Goal: Task Accomplishment & Management: Complete application form

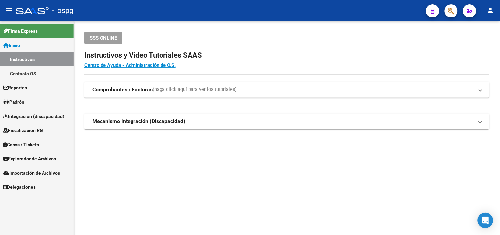
click at [30, 104] on link "Padrón" at bounding box center [37, 102] width 74 height 14
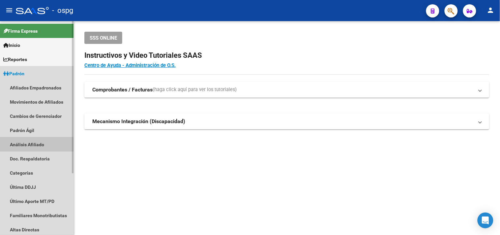
click at [28, 142] on link "Análisis Afiliado" at bounding box center [37, 144] width 74 height 14
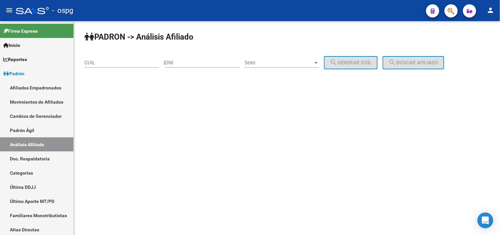
click at [100, 61] on input "CUIL" at bounding box center [121, 63] width 75 height 6
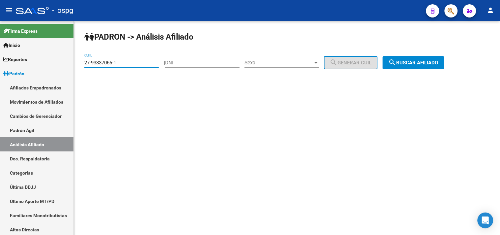
type input "27-93337066-1"
click at [410, 57] on button "search Buscar afiliado" at bounding box center [414, 62] width 62 height 13
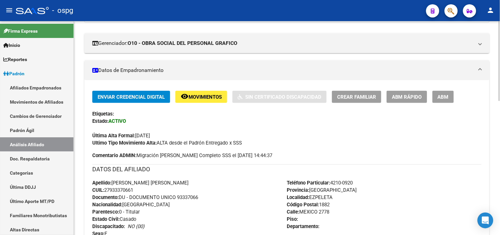
scroll to position [64, 0]
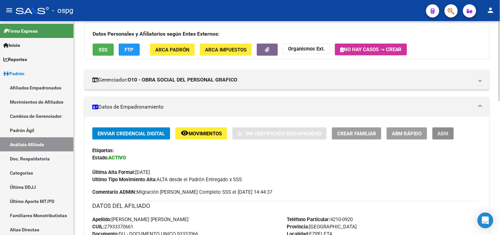
click at [440, 138] on button "ABM" at bounding box center [443, 133] width 21 height 12
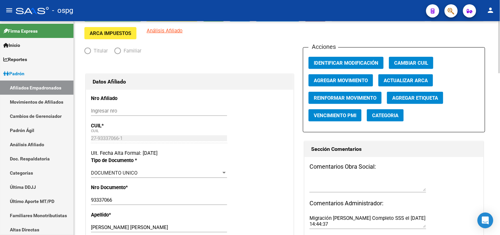
radio input "true"
type input "33-63761744-9"
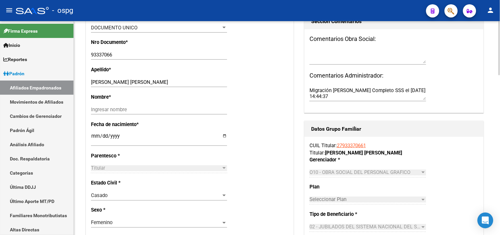
scroll to position [220, 0]
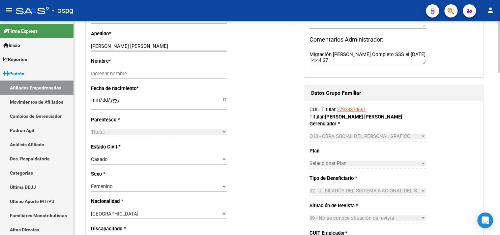
drag, startPoint x: 130, startPoint y: 51, endPoint x: 166, endPoint y: 51, distance: 35.9
click at [166, 49] on input "[PERSON_NAME] [PERSON_NAME]" at bounding box center [159, 46] width 136 height 6
type input "[PERSON_NAME]"
click at [94, 75] on div "Ingresar nombre" at bounding box center [159, 74] width 136 height 10
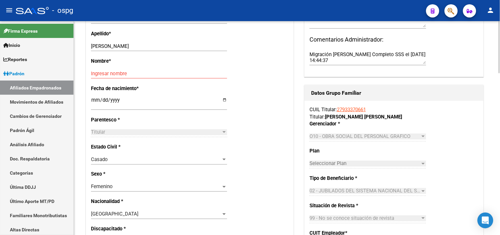
drag, startPoint x: 94, startPoint y: 75, endPoint x: 87, endPoint y: 81, distance: 9.3
paste input "[PERSON_NAME]"
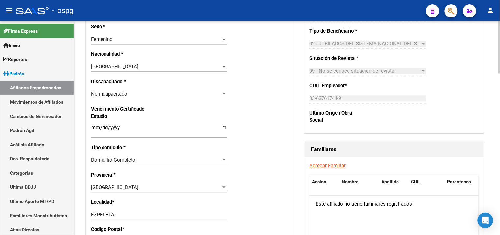
scroll to position [366, 0]
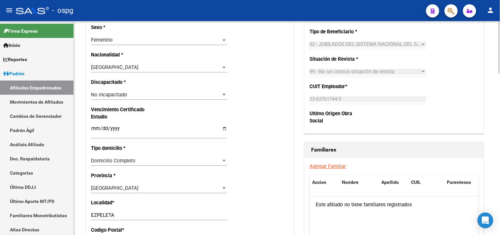
type input "[PERSON_NAME]"
click at [126, 98] on span "No incapacitado" at bounding box center [109, 95] width 36 height 6
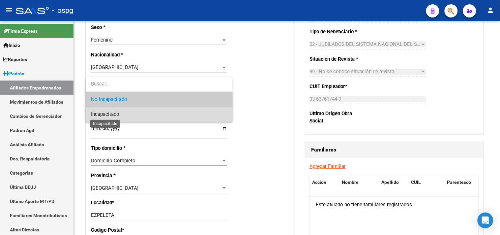
click at [107, 111] on span "Incapacitado" at bounding box center [105, 114] width 28 height 6
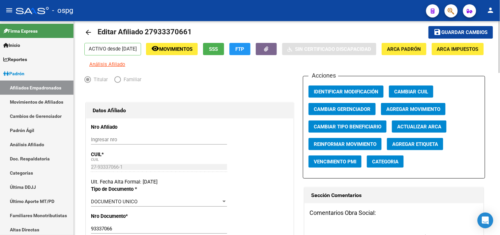
scroll to position [0, 0]
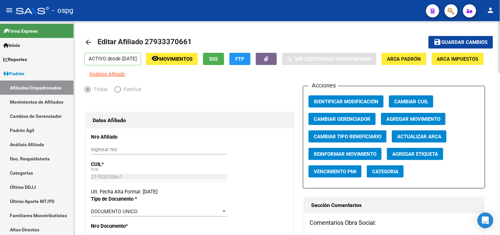
click at [453, 42] on span "Guardar cambios" at bounding box center [465, 43] width 46 height 6
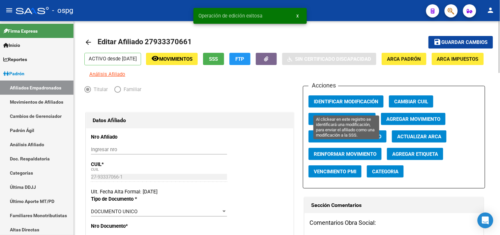
click at [337, 108] on button "Identificar Modificación" at bounding box center [346, 101] width 75 height 12
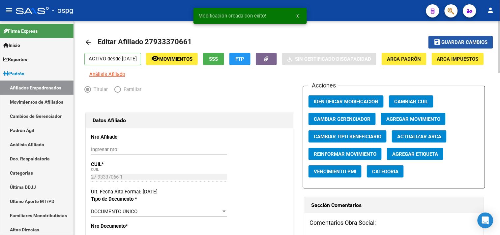
click at [440, 38] on mat-icon "save" at bounding box center [438, 42] width 8 height 8
drag, startPoint x: 90, startPoint y: 42, endPoint x: 259, endPoint y: 36, distance: 169.0
click at [91, 41] on mat-icon "arrow_back" at bounding box center [88, 42] width 8 height 8
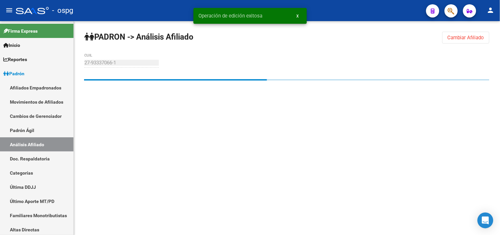
drag, startPoint x: 452, startPoint y: 36, endPoint x: 404, endPoint y: 37, distance: 48.2
click at [452, 36] on span "Cambiar Afiliado" at bounding box center [466, 38] width 37 height 6
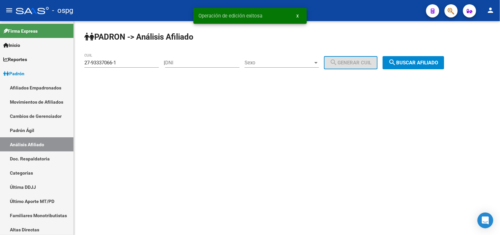
drag, startPoint x: 426, startPoint y: 63, endPoint x: 402, endPoint y: 65, distance: 23.8
click at [425, 63] on span "search Buscar afiliado" at bounding box center [414, 63] width 50 height 6
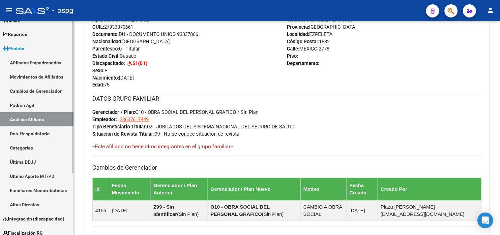
scroll to position [37, 0]
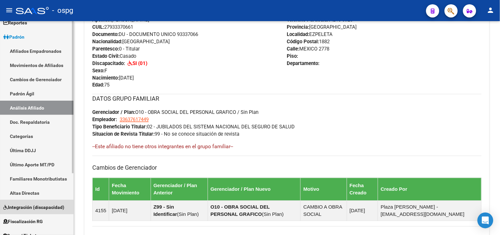
click at [40, 210] on span "Integración (discapacidad)" at bounding box center [33, 206] width 61 height 7
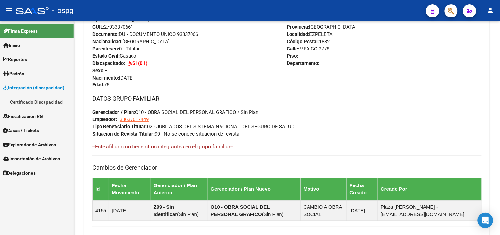
scroll to position [0, 0]
click at [27, 104] on link "Certificado Discapacidad" at bounding box center [37, 102] width 74 height 14
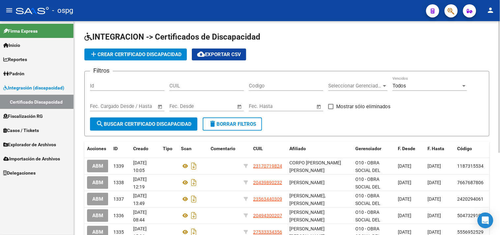
click at [117, 55] on span "add Crear Certificado Discapacidad" at bounding box center [136, 54] width 92 height 6
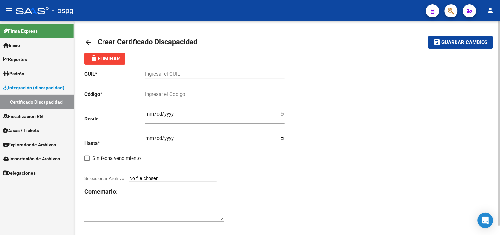
click at [147, 75] on input "Ingresar el CUIL" at bounding box center [215, 74] width 140 height 6
type input "27-93337066-1"
click at [150, 95] on input "Ingresar el Codigo" at bounding box center [215, 94] width 140 height 6
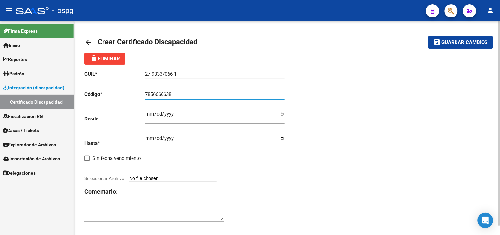
type input "7856666638"
click at [150, 114] on input "Ingresar fec. Desde" at bounding box center [215, 116] width 140 height 11
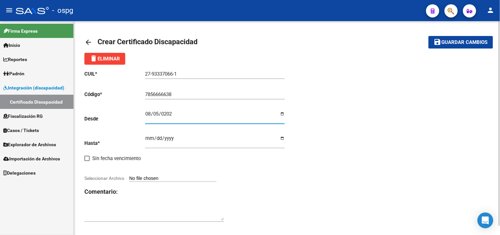
type input "[DATE]"
click at [150, 139] on input "Ingresar fec. Hasta" at bounding box center [215, 141] width 140 height 11
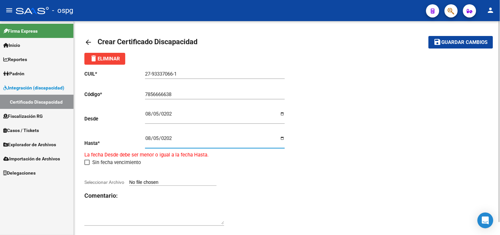
type input "[DATE]"
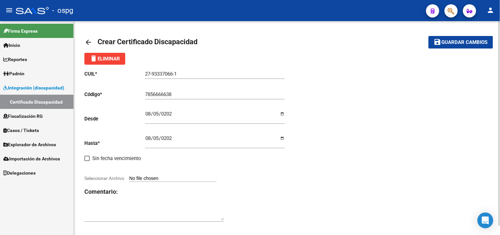
click at [140, 179] on input "Seleccionar Archivo" at bounding box center [172, 178] width 87 height 6
type input "C:\fakepath\20250908013234020.pdf"
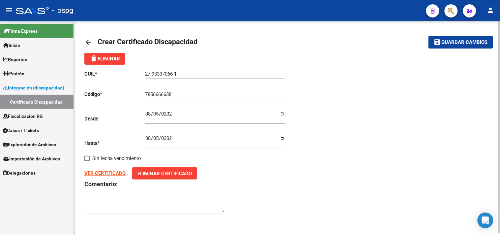
click at [107, 173] on strong "VER CERTIFICADO" at bounding box center [104, 173] width 41 height 6
click at [448, 43] on span "Guardar cambios" at bounding box center [465, 43] width 46 height 6
click at [451, 40] on span "Guardar cambios" at bounding box center [465, 43] width 46 height 6
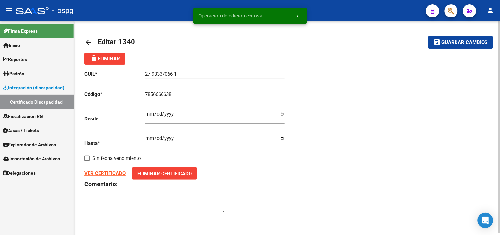
click at [89, 42] on mat-icon "arrow_back" at bounding box center [88, 42] width 8 height 8
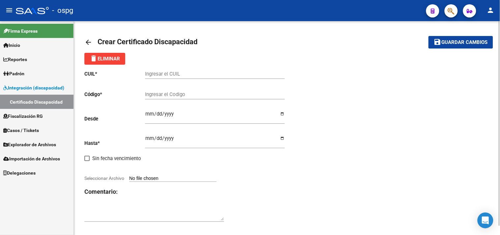
click at [17, 71] on span "Padrón" at bounding box center [13, 73] width 21 height 7
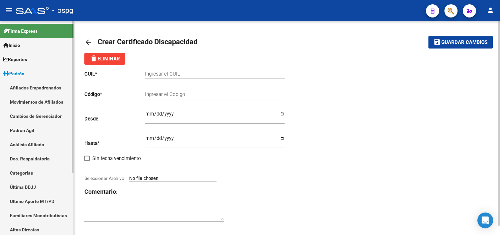
click at [20, 144] on link "Análisis Afiliado" at bounding box center [37, 144] width 74 height 14
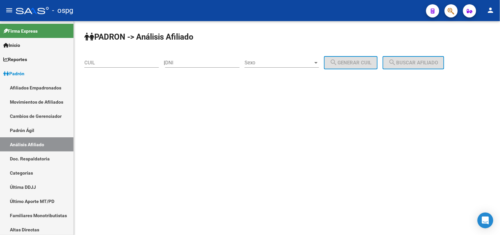
click at [101, 66] on div "CUIL" at bounding box center [121, 60] width 75 height 14
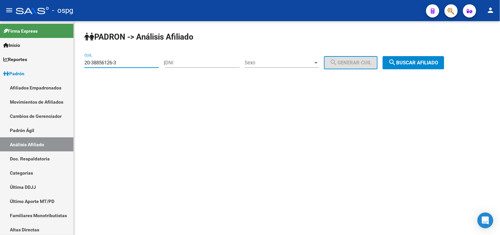
type input "20-38856126-3"
click at [418, 64] on span "search Buscar afiliado" at bounding box center [414, 63] width 50 height 6
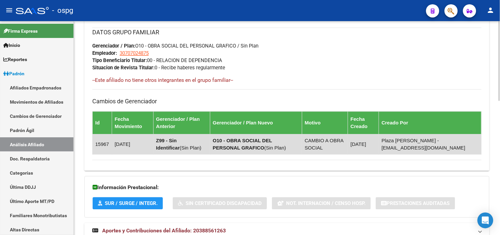
scroll to position [357, 0]
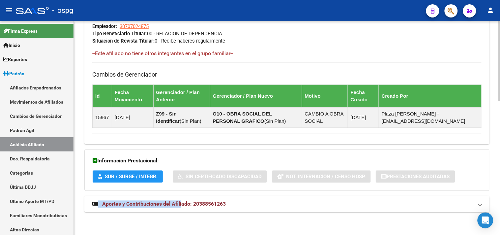
click at [180, 201] on span "Aportes y Contribuciones del Afiliado: 20388561263" at bounding box center [164, 204] width 124 height 6
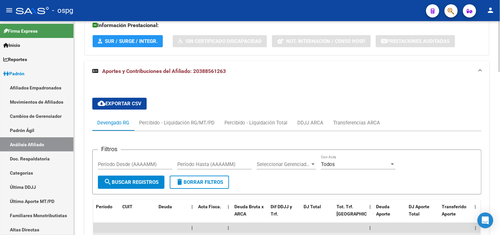
scroll to position [540, 0]
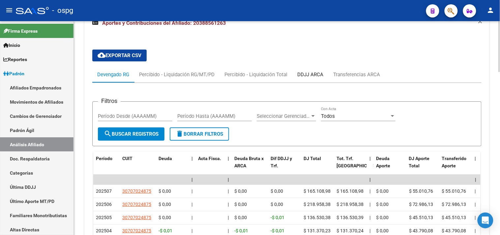
click at [309, 80] on div "DDJJ ARCA" at bounding box center [311, 75] width 36 height 16
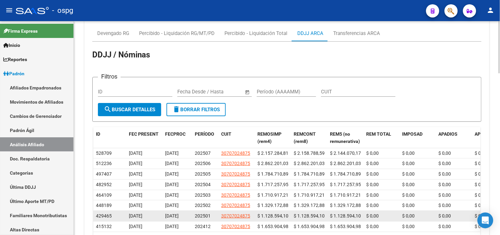
scroll to position [615, 0]
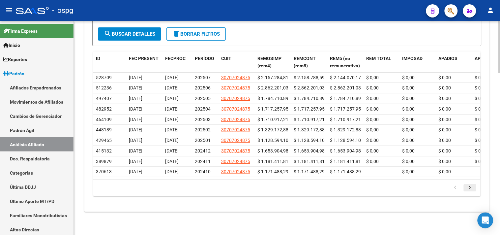
click at [469, 190] on icon "go to next page" at bounding box center [470, 188] width 9 height 8
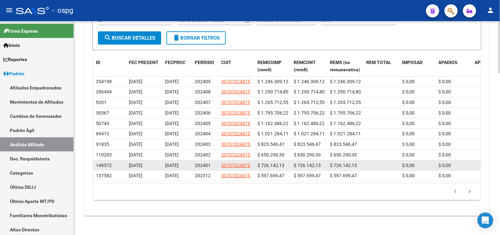
scroll to position [663, 0]
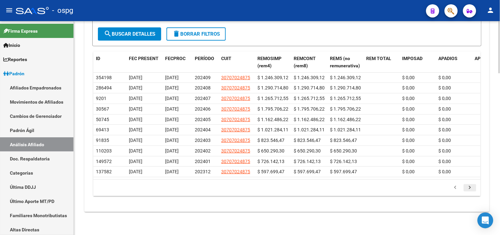
click at [466, 187] on icon "go to next page" at bounding box center [470, 188] width 9 height 8
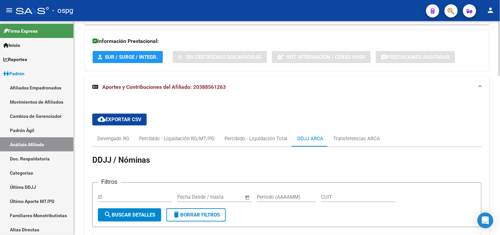
scroll to position [513, 0]
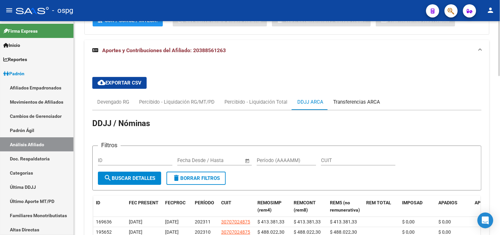
click at [357, 102] on div "Transferencias ARCA" at bounding box center [356, 101] width 47 height 7
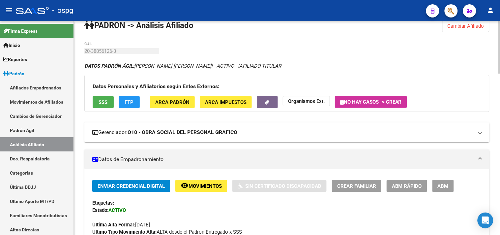
scroll to position [0, 0]
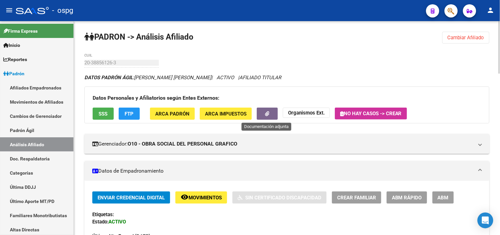
click at [271, 111] on button "button" at bounding box center [267, 114] width 21 height 12
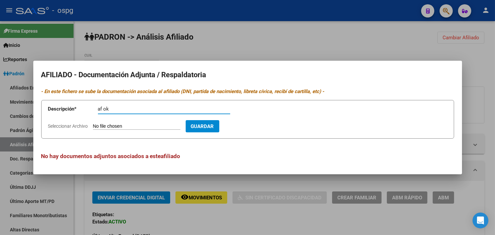
type input "af ok"
click at [114, 126] on input "Seleccionar Archivo" at bounding box center [136, 126] width 87 height 6
type input "C:\fakepath\ddjj [PERSON_NAME].jpeg"
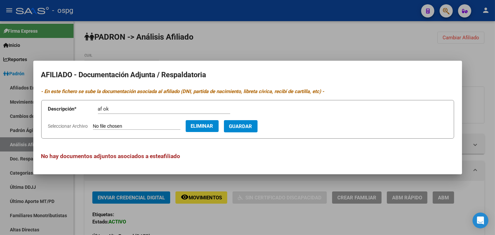
click at [252, 128] on span "Guardar" at bounding box center [240, 126] width 23 height 6
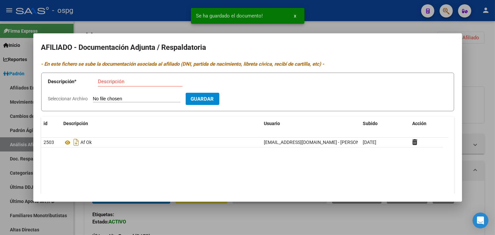
click at [105, 82] on input "Descripción" at bounding box center [140, 81] width 84 height 6
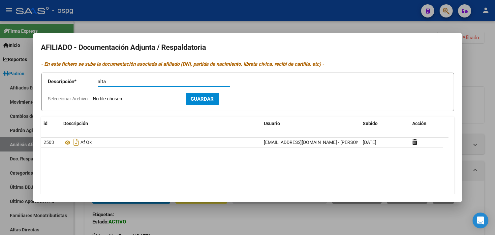
type input "alta"
click at [123, 97] on input "Seleccionar Archivo" at bounding box center [136, 99] width 87 height 6
type input "C:\fakepath\[PERSON_NAME].jpeg"
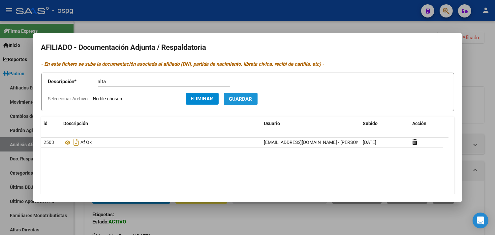
click at [252, 98] on span "Guardar" at bounding box center [240, 99] width 23 height 6
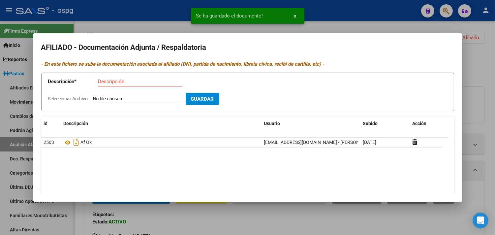
click at [104, 80] on input "Descripción" at bounding box center [140, 81] width 84 height 6
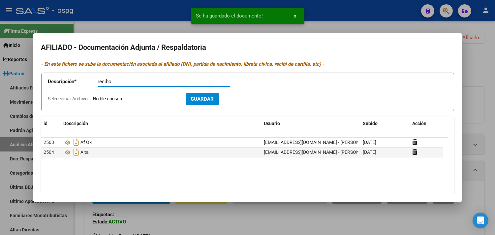
type input "recibo"
click at [91, 100] on app-file-uploader "Seleccionar Archivo" at bounding box center [117, 99] width 138 height 6
click at [96, 97] on input "Seleccionar Archivo" at bounding box center [136, 99] width 87 height 6
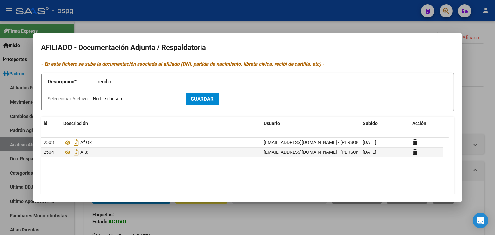
type input "C:\fakepath\[PERSON_NAME].jpeg"
click at [249, 96] on span "Guardar" at bounding box center [240, 99] width 23 height 6
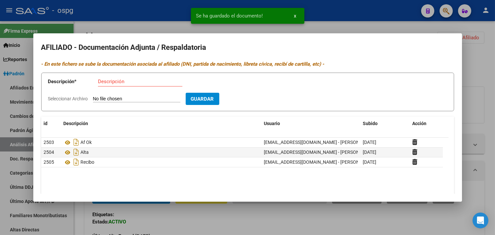
click at [103, 82] on input "Descripción" at bounding box center [140, 81] width 84 height 6
type input "dni f"
click at [101, 100] on input "Seleccionar Archivo" at bounding box center [136, 99] width 87 height 6
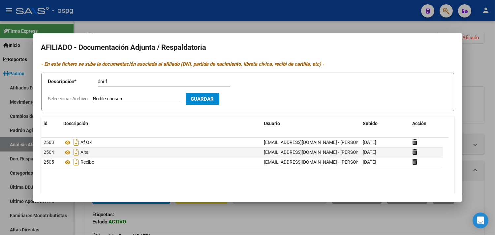
type input "C:\fakepath\dni [PERSON_NAME].jpeg"
click at [252, 97] on span "Guardar" at bounding box center [240, 99] width 23 height 6
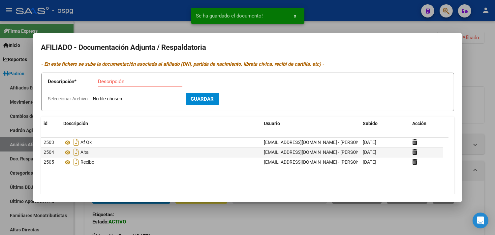
click at [104, 82] on input "Descripción" at bounding box center [140, 81] width 84 height 6
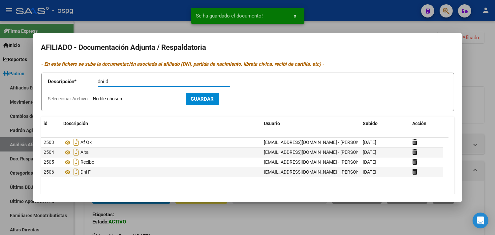
type input "dni d"
click at [103, 98] on input "Seleccionar Archivo" at bounding box center [136, 99] width 87 height 6
type input "C:\fakepath\dni [PERSON_NAME].jpeg"
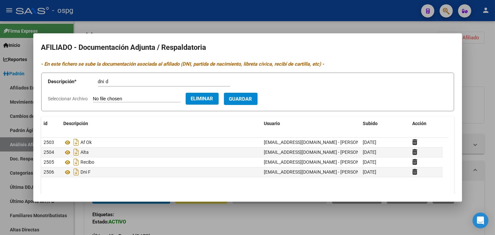
click at [250, 94] on button "Guardar" at bounding box center [241, 99] width 34 height 12
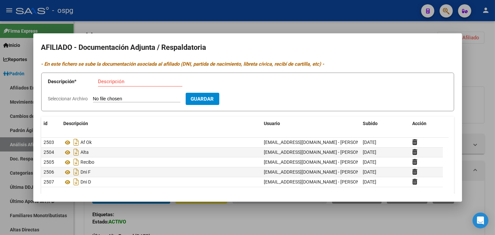
click at [170, 11] on div at bounding box center [247, 117] width 495 height 235
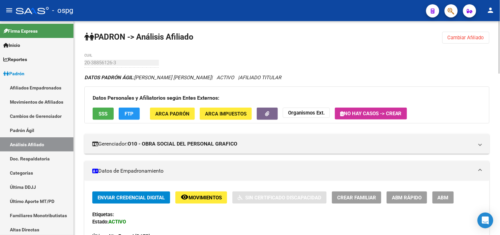
drag, startPoint x: 465, startPoint y: 37, endPoint x: 251, endPoint y: 59, distance: 215.5
click at [466, 37] on span "Cambiar Afiliado" at bounding box center [466, 38] width 37 height 6
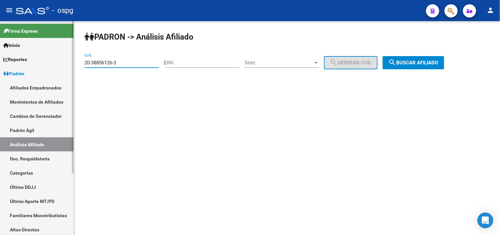
drag, startPoint x: 75, startPoint y: 60, endPoint x: 57, endPoint y: 61, distance: 18.2
click at [57, 61] on mat-sidenav-container "Firma Express Inicio Instructivos Contacto OS Reportes Ingresos Devengados Anál…" at bounding box center [250, 128] width 500 height 214
paste input "20-27950822-0"
type input "20-27950822-0"
click at [424, 59] on button "search Buscar afiliado" at bounding box center [414, 62] width 62 height 13
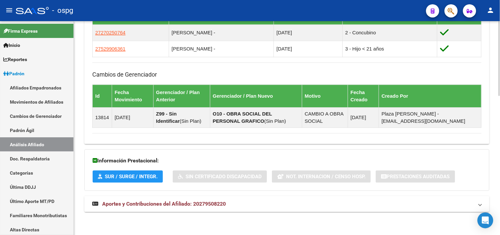
click at [184, 206] on span "Aportes y Contribuciones del Afiliado: 20279508220" at bounding box center [164, 204] width 124 height 6
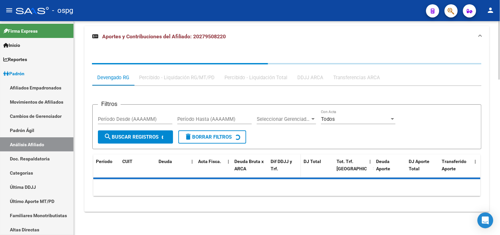
scroll to position [568, 0]
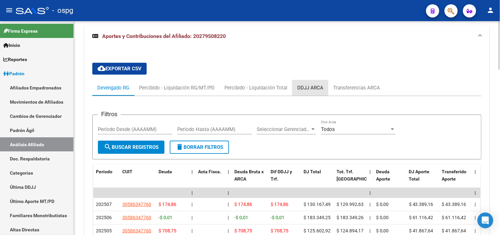
click at [307, 91] on div "DDJJ ARCA" at bounding box center [310, 87] width 26 height 7
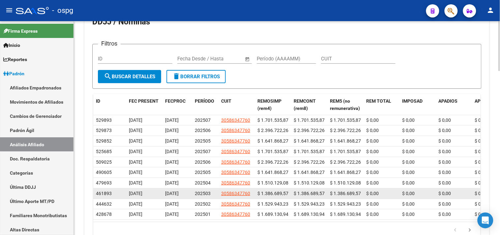
scroll to position [656, 0]
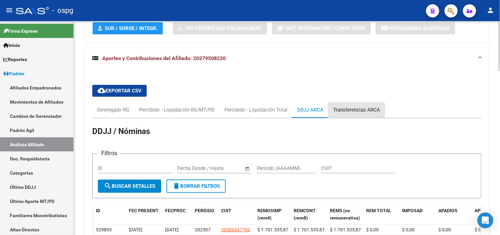
click at [349, 111] on div "Transferencias ARCA" at bounding box center [356, 109] width 47 height 7
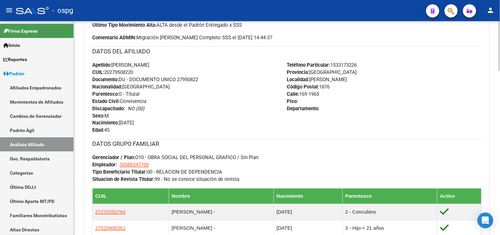
scroll to position [142, 0]
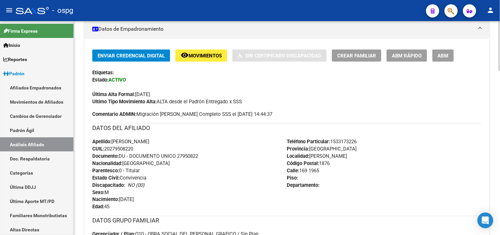
click at [432, 134] on div "DATOS DEL AFILIADO" at bounding box center [287, 130] width 390 height 15
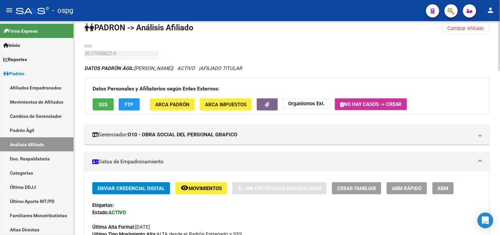
scroll to position [0, 0]
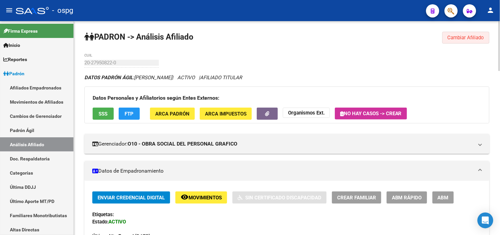
drag, startPoint x: 451, startPoint y: 40, endPoint x: 297, endPoint y: 53, distance: 154.9
click at [450, 41] on button "Cambiar Afiliado" at bounding box center [466, 38] width 47 height 12
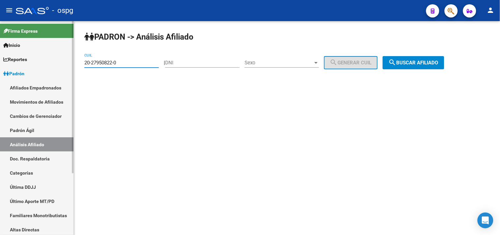
click at [64, 68] on mat-sidenav-container "Firma Express Inicio Instructivos Contacto OS Reportes Ingresos Devengados Anál…" at bounding box center [250, 128] width 500 height 214
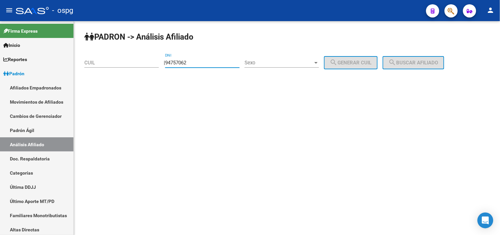
type input "94757062"
click at [265, 64] on span "Sexo" at bounding box center [279, 63] width 69 height 6
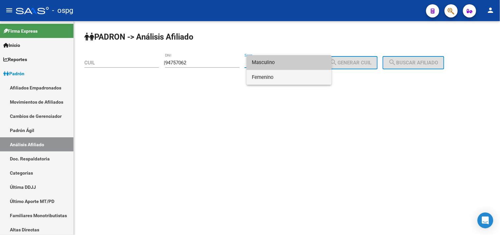
drag, startPoint x: 261, startPoint y: 78, endPoint x: 290, endPoint y: 74, distance: 29.2
click at [262, 78] on span "Femenino" at bounding box center [289, 77] width 75 height 15
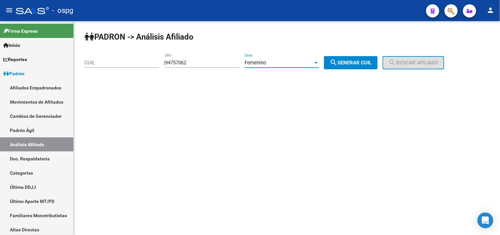
click at [354, 63] on span "search Generar CUIL" at bounding box center [351, 63] width 42 height 6
type input "27-94757062-0"
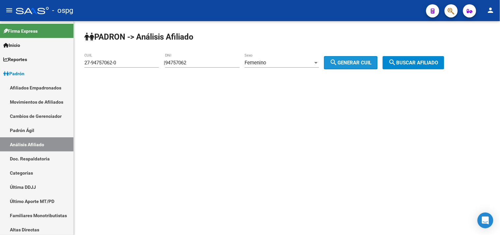
click at [434, 57] on button "search Buscar afiliado" at bounding box center [414, 62] width 62 height 13
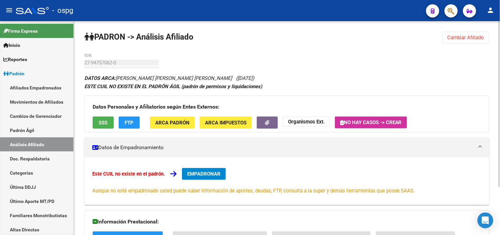
click at [109, 117] on button "SSS" at bounding box center [103, 122] width 21 height 12
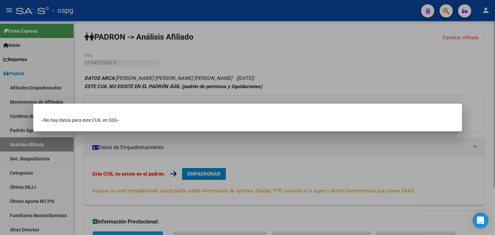
drag, startPoint x: 251, startPoint y: 71, endPoint x: 223, endPoint y: 86, distance: 31.3
click at [250, 72] on div at bounding box center [247, 117] width 495 height 235
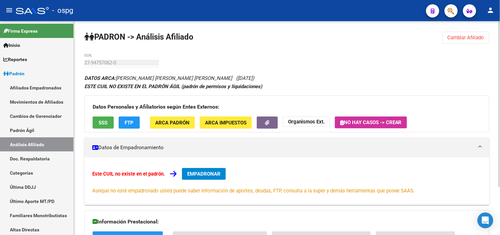
click at [121, 119] on button "FTP" at bounding box center [129, 122] width 21 height 12
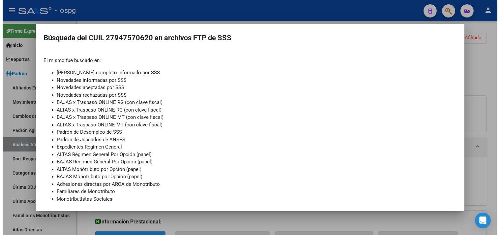
scroll to position [63, 0]
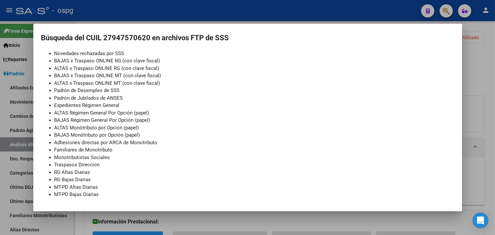
click at [135, 8] on div at bounding box center [247, 117] width 495 height 235
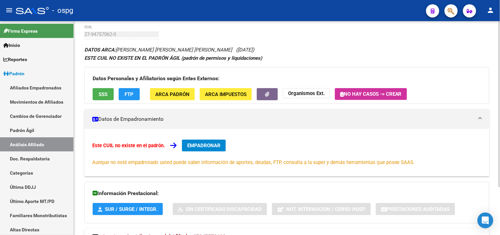
scroll to position [61, 0]
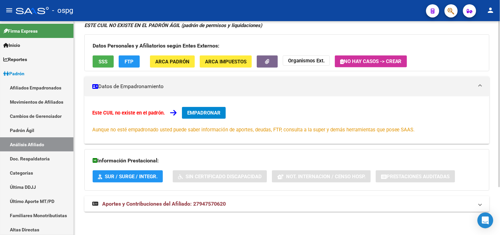
click at [145, 205] on span "Aportes y Contribuciones del Afiliado: 27947570620" at bounding box center [164, 204] width 124 height 6
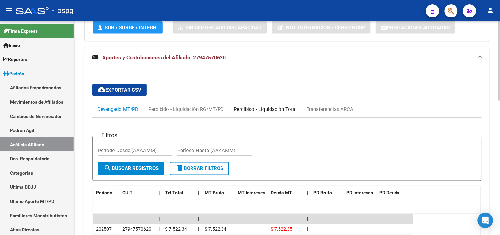
drag, startPoint x: 265, startPoint y: 106, endPoint x: 264, endPoint y: 102, distance: 4.3
click at [265, 105] on div "Percibido - Liquidación Total" at bounding box center [265, 109] width 73 height 16
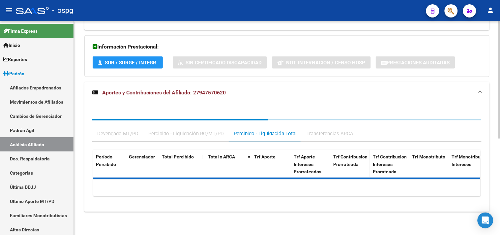
scroll to position [210, 0]
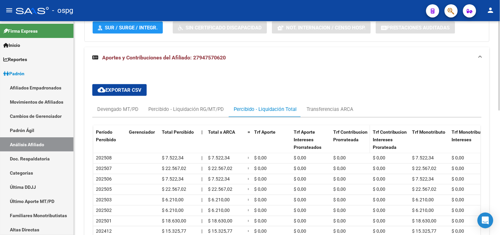
click at [331, 131] on datatable-header-cell "Trf Contribucion Prorrateada" at bounding box center [351, 143] width 40 height 37
drag, startPoint x: 330, startPoint y: 118, endPoint x: 329, endPoint y: 114, distance: 4.0
click at [329, 115] on mat-tab-group "Devengado MT/PD Percibido - Liquidación RG/MT/PD Percibido - Liquidación Total …" at bounding box center [287, 191] width 390 height 181
click at [327, 107] on div "Transferencias ARCA" at bounding box center [330, 109] width 47 height 7
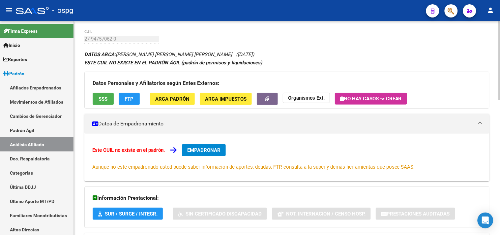
scroll to position [0, 0]
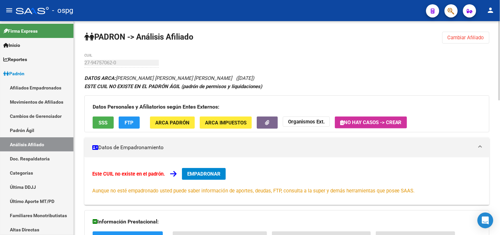
click at [459, 35] on span "Cambiar Afiliado" at bounding box center [466, 38] width 37 height 6
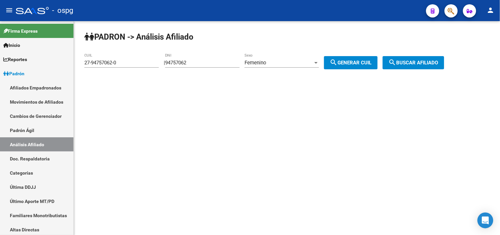
drag, startPoint x: 114, startPoint y: 66, endPoint x: 76, endPoint y: 70, distance: 38.1
click at [76, 70] on div "[PERSON_NAME] -> Análisis Afiliado 27-94757062-0 CUIL | 94757062 DNI Femenino S…" at bounding box center [287, 55] width 426 height 69
click at [114, 65] on input "27-94757062-0" at bounding box center [121, 63] width 75 height 6
click at [118, 73] on div "27-94757062-0 CUIL" at bounding box center [121, 63] width 75 height 20
drag, startPoint x: 100, startPoint y: 61, endPoint x: 83, endPoint y: 61, distance: 17.5
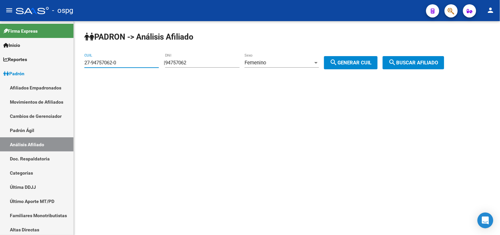
click at [83, 61] on div "[PERSON_NAME] -> Análisis Afiliado 27-94757062-0 CUIL | 94757062 DNI Femenino S…" at bounding box center [287, 55] width 426 height 69
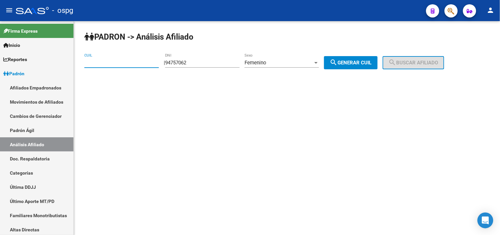
click at [91, 66] on div "CUIL" at bounding box center [121, 60] width 75 height 14
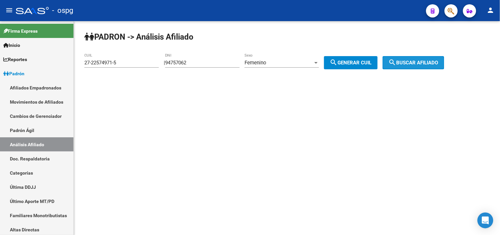
click at [426, 65] on span "search Buscar afiliado" at bounding box center [414, 63] width 50 height 6
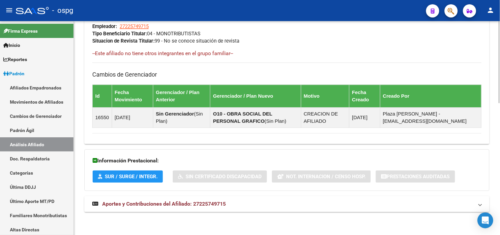
drag, startPoint x: 188, startPoint y: 204, endPoint x: 220, endPoint y: 204, distance: 31.7
click at [188, 204] on span "Aportes y Contribuciones del Afiliado: 27225749715" at bounding box center [164, 204] width 124 height 6
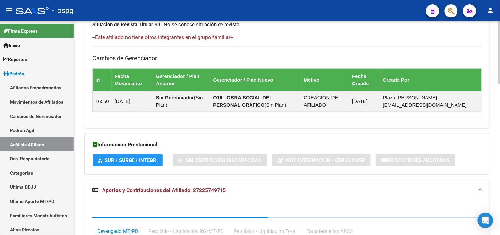
scroll to position [384, 0]
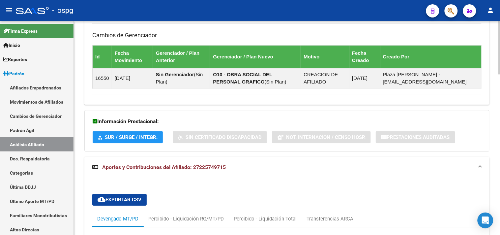
click at [334, 221] on div "Transferencias ARCA" at bounding box center [330, 218] width 47 height 7
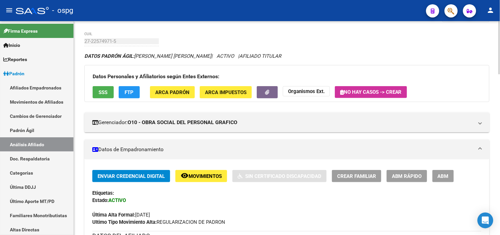
scroll to position [0, 0]
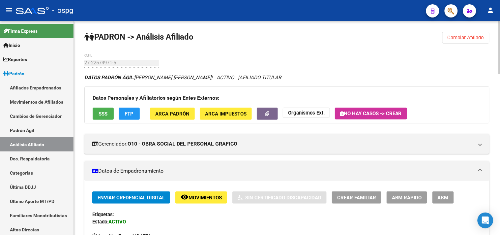
click at [461, 38] on span "Cambiar Afiliado" at bounding box center [466, 38] width 37 height 6
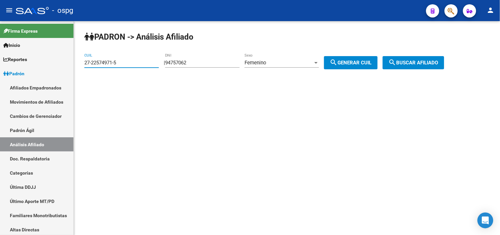
drag, startPoint x: 131, startPoint y: 61, endPoint x: 84, endPoint y: 65, distance: 47.0
click at [84, 65] on div "[PERSON_NAME] -> Análisis Afiliado 27-22574971-5 CUIL | 94757062 DNI Femenino S…" at bounding box center [287, 55] width 426 height 69
type input "27-41571849-2"
click at [436, 64] on span "search Buscar afiliado" at bounding box center [414, 63] width 50 height 6
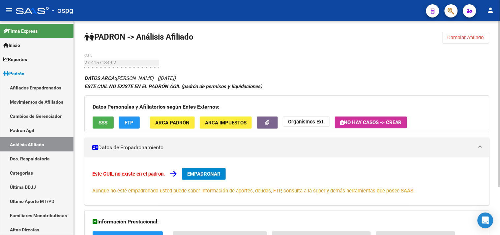
click at [98, 119] on button "SSS" at bounding box center [103, 122] width 21 height 12
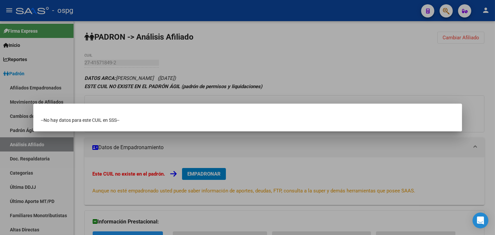
click at [233, 74] on div at bounding box center [247, 117] width 495 height 235
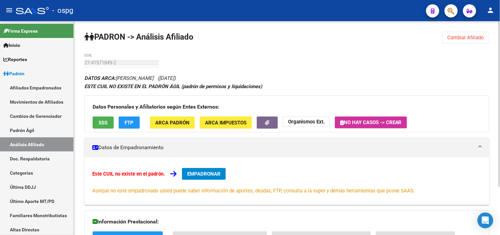
click at [128, 126] on span "FTP" at bounding box center [129, 123] width 9 height 6
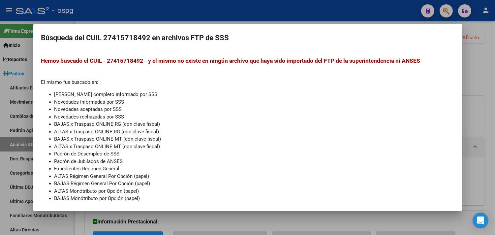
click at [158, 16] on div at bounding box center [247, 117] width 495 height 235
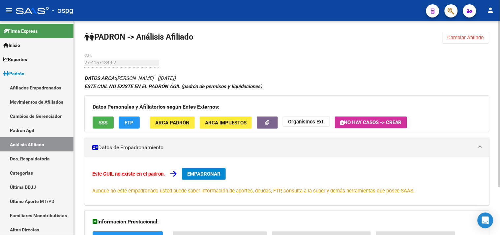
click at [470, 40] on span "Cambiar Afiliado" at bounding box center [466, 38] width 37 height 6
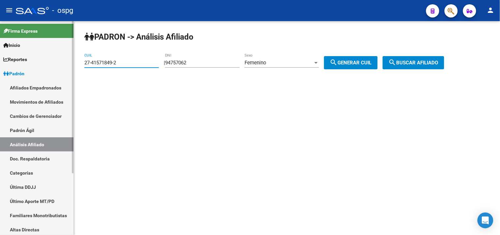
drag, startPoint x: 120, startPoint y: 63, endPoint x: 67, endPoint y: 70, distance: 53.8
click at [67, 70] on mat-sidenav-container "Firma Express Inicio Instructivos Contacto OS Reportes Ingresos Devengados Anál…" at bounding box center [250, 128] width 500 height 214
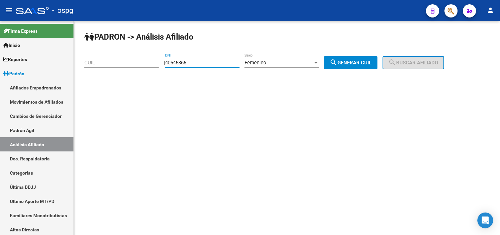
type input "40545865"
click at [266, 63] on span "Femenino" at bounding box center [256, 63] width 22 height 6
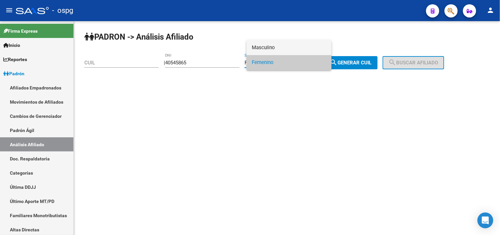
click at [267, 47] on span "Masculino" at bounding box center [289, 47] width 75 height 15
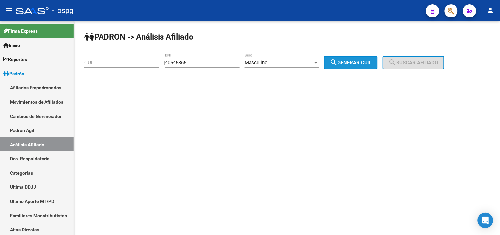
drag, startPoint x: 358, startPoint y: 65, endPoint x: 371, endPoint y: 64, distance: 13.5
click at [359, 64] on span "search Generar CUIL" at bounding box center [351, 63] width 42 height 6
type input "23-40545865-9"
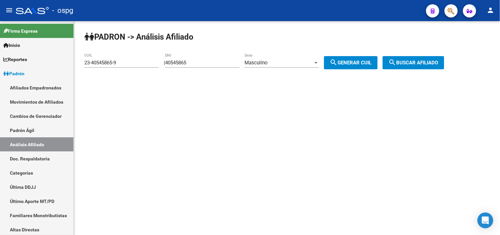
click at [425, 64] on span "search Buscar afiliado" at bounding box center [414, 63] width 50 height 6
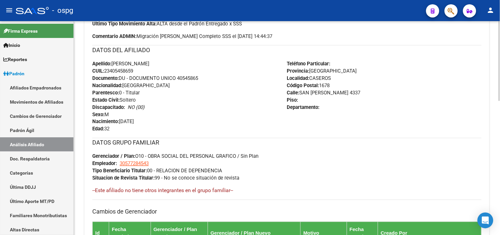
scroll to position [357, 0]
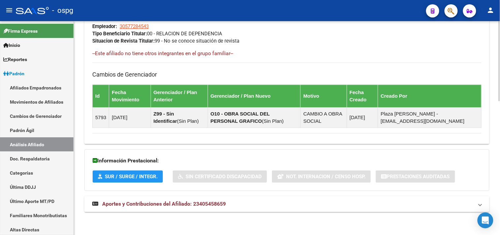
click at [192, 205] on span "Aportes y Contribuciones del Afiliado: 23405458659" at bounding box center [164, 204] width 124 height 6
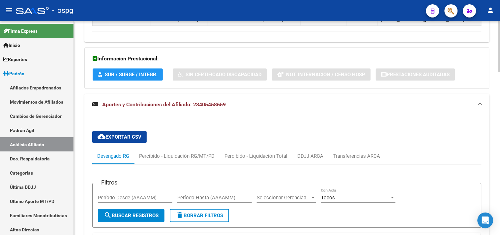
scroll to position [468, 0]
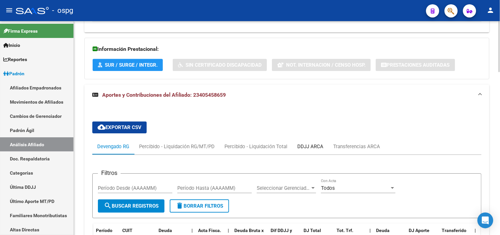
drag, startPoint x: 309, startPoint y: 142, endPoint x: 314, endPoint y: 142, distance: 5.0
click at [311, 142] on div "DDJJ ARCA" at bounding box center [311, 147] width 36 height 16
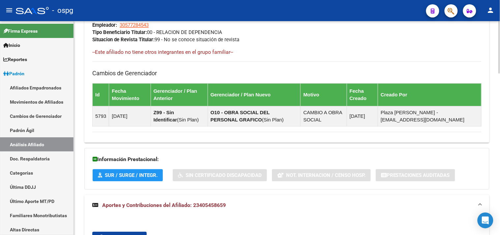
scroll to position [505, 0]
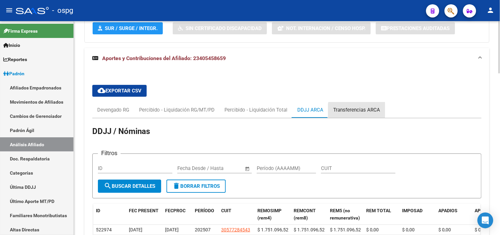
click at [357, 112] on div "Transferencias ARCA" at bounding box center [356, 109] width 47 height 7
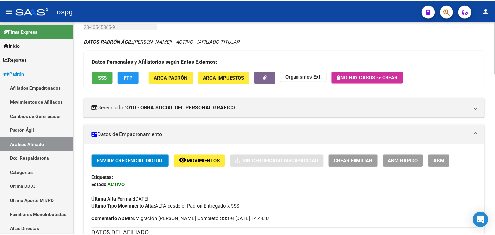
scroll to position [0, 0]
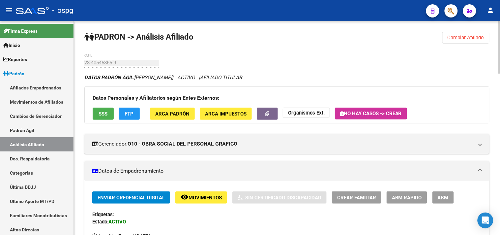
click at [349, 197] on span "Crear Familiar" at bounding box center [356, 198] width 39 height 6
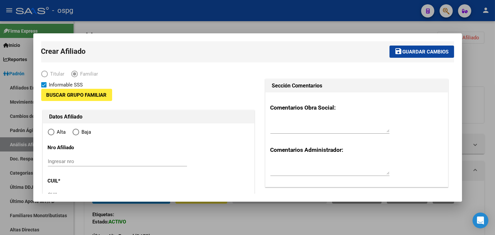
type input "30-57728454-3"
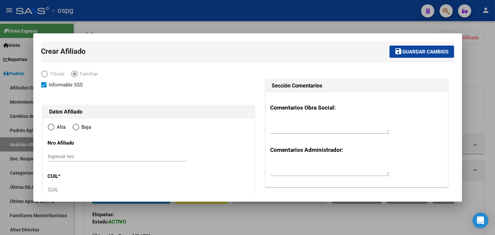
type input "CASEROS"
type input "1678"
type input "SAN [PERSON_NAME]"
type input "4337"
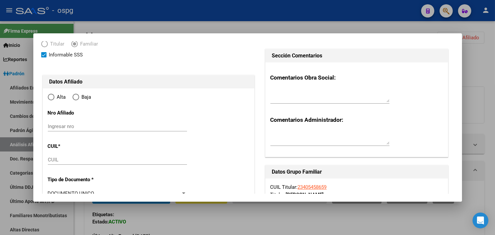
radio input "true"
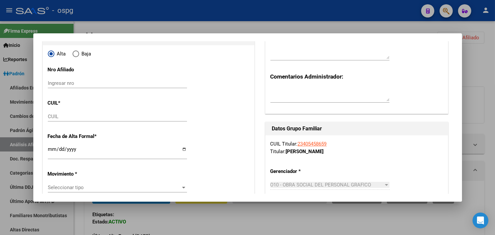
type input "30-57728454-3"
click at [55, 116] on input "CUIL" at bounding box center [117, 116] width 139 height 6
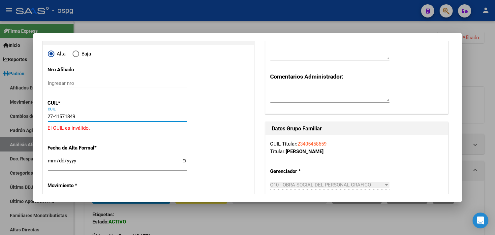
type input "27-41571849-2"
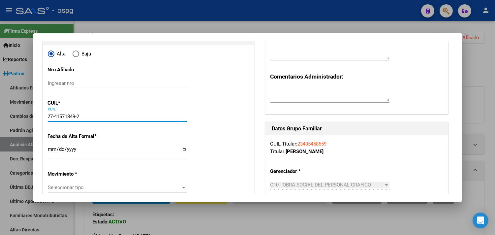
type input "41571849"
type input "[PERSON_NAME]"
type input "[DATE]"
type input "[PERSON_NAME]"
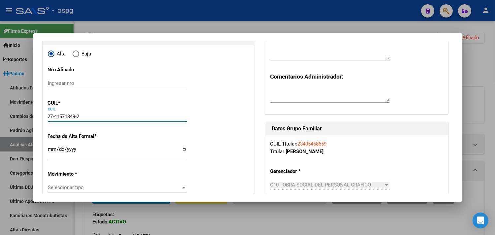
type input "1704"
type input "9 DE [PERSON_NAME]"
type input "126"
type input "0"
type input "27-41571849-2"
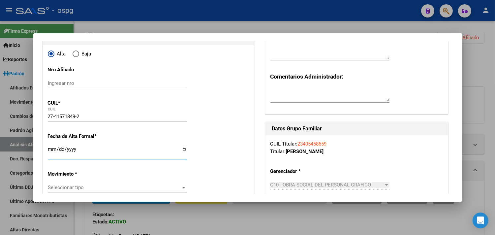
click at [51, 147] on input "Ingresar fecha" at bounding box center [117, 151] width 139 height 11
type input "[DATE]"
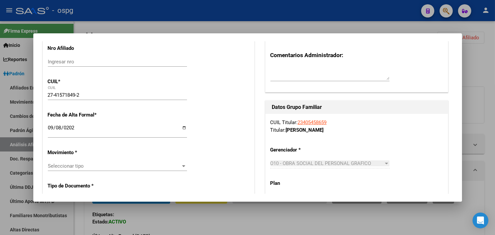
scroll to position [110, 0]
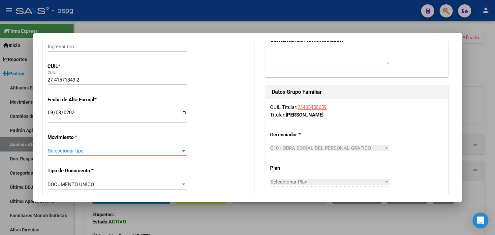
click at [65, 148] on span "Seleccionar tipo" at bounding box center [114, 151] width 133 height 6
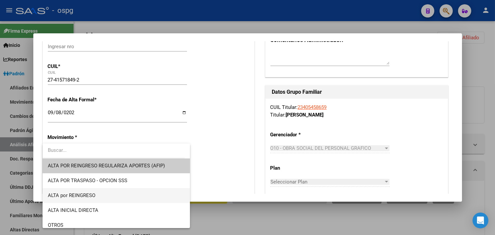
scroll to position [37, 0]
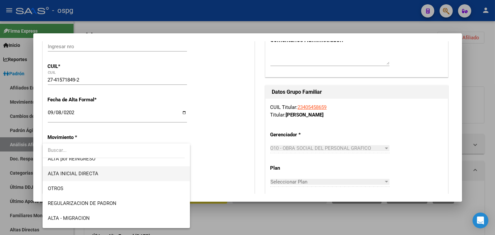
click at [83, 173] on span "ALTA INICIAL DIRECTA" at bounding box center [73, 174] width 50 height 6
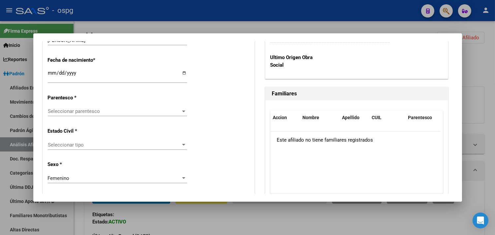
scroll to position [366, 0]
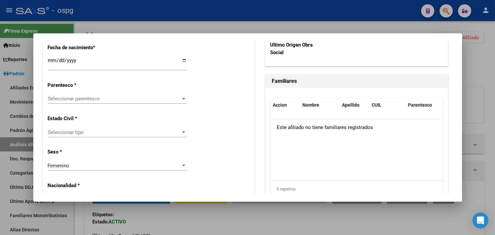
click at [59, 103] on div "Seleccionar parentesco Seleccionar parentesco" at bounding box center [117, 99] width 139 height 10
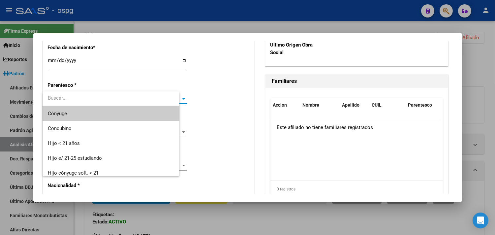
click at [61, 100] on input "dropdown search" at bounding box center [111, 98] width 137 height 15
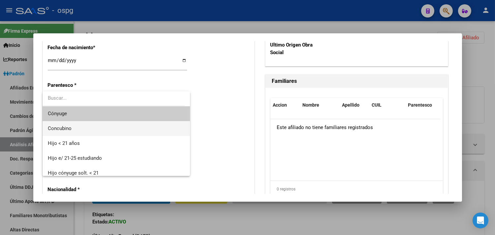
click at [56, 127] on span "Concubino" at bounding box center [60, 128] width 24 height 6
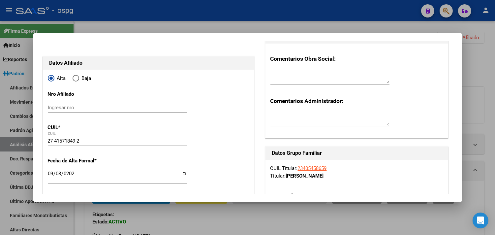
scroll to position [0, 0]
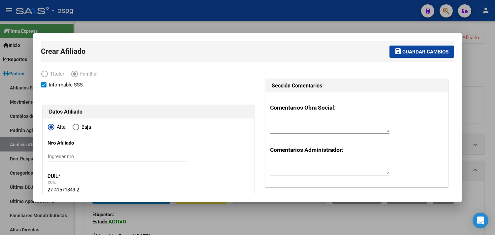
click at [403, 52] on span "Guardar cambios" at bounding box center [426, 52] width 46 height 6
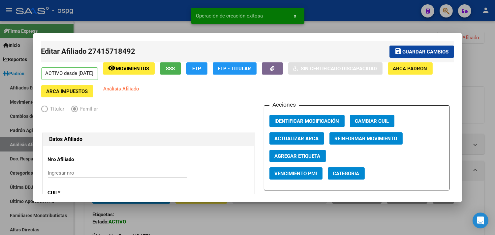
drag, startPoint x: 419, startPoint y: 48, endPoint x: 407, endPoint y: 46, distance: 12.4
click at [418, 48] on span "save Guardar cambios" at bounding box center [422, 51] width 54 height 6
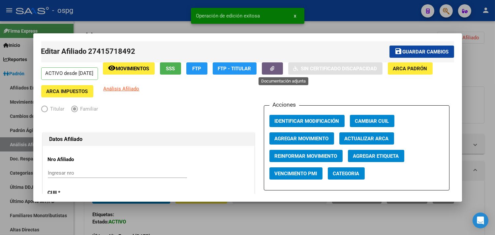
click at [274, 68] on icon "button" at bounding box center [272, 68] width 4 height 5
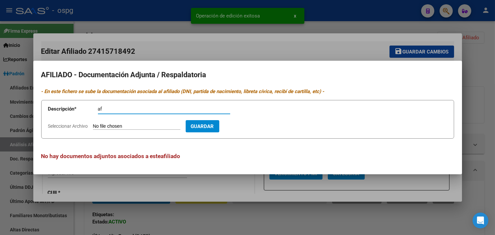
type input "af"
click at [97, 126] on input "Seleccionar Archivo" at bounding box center [136, 126] width 87 height 6
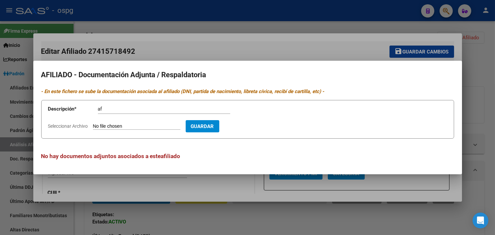
type input "C:\fakepath\[PERSON_NAME].pdf"
click at [252, 127] on span "Guardar" at bounding box center [240, 126] width 23 height 6
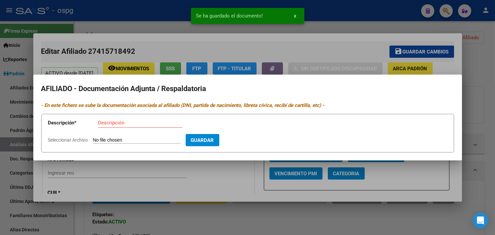
click at [282, 75] on mat-dialog-container "AFILIADO - Documentación Adjunta / Respaldatoria - En este fichero se sube la d…" at bounding box center [247, 118] width 429 height 86
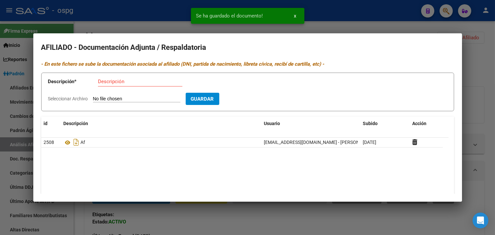
click at [245, 20] on snack-bar-container "Se ha guardado el documento! x" at bounding box center [247, 16] width 113 height 16
click at [391, 19] on div at bounding box center [247, 117] width 495 height 235
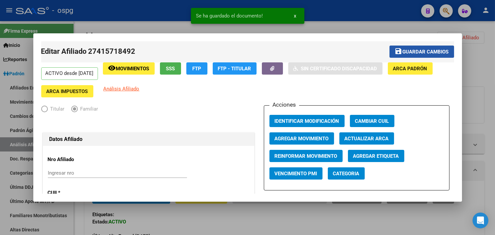
click at [415, 50] on span "Guardar cambios" at bounding box center [426, 52] width 46 height 6
drag, startPoint x: 301, startPoint y: 119, endPoint x: 291, endPoint y: 114, distance: 11.4
click at [299, 119] on span "Identificar Modificación" at bounding box center [307, 121] width 65 height 6
click at [142, 25] on div at bounding box center [247, 117] width 495 height 235
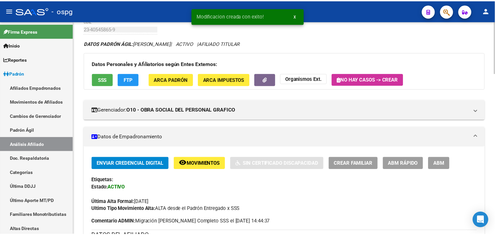
scroll to position [146, 0]
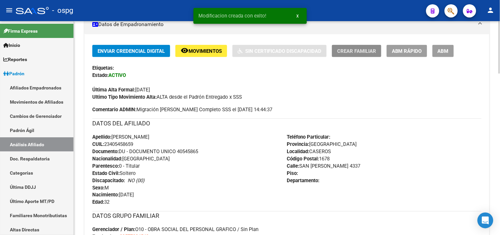
click at [353, 53] on span "Crear Familiar" at bounding box center [356, 51] width 39 height 6
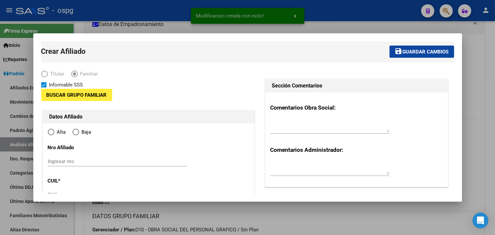
type input "30-57728454-3"
type input "CASEROS"
type input "1678"
type input "SAN [PERSON_NAME]"
type input "4337"
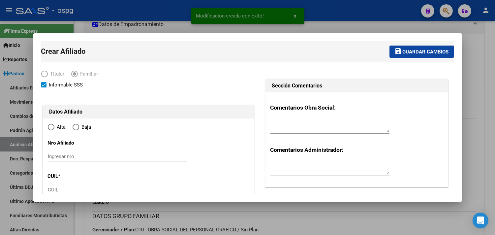
radio input "true"
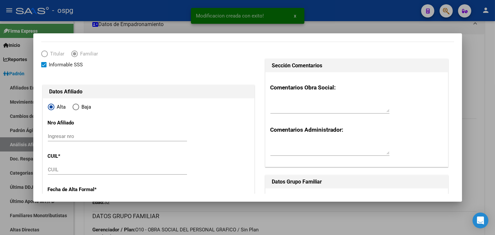
scroll to position [37, 0]
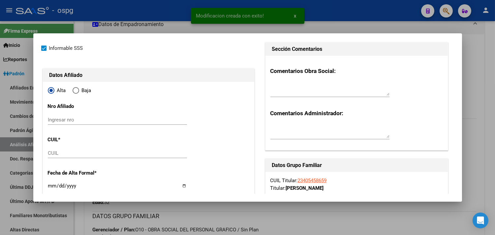
type input "30-57728454-3"
click at [54, 153] on input "CUIL" at bounding box center [117, 153] width 139 height 6
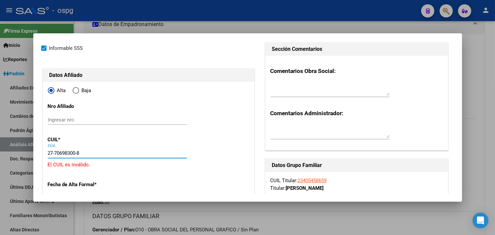
click at [52, 153] on input "27-70698300-8" at bounding box center [117, 153] width 139 height 6
type input "20-70698300-8"
type input "70698300"
type input "[PERSON_NAME]"
type input "PILAR"
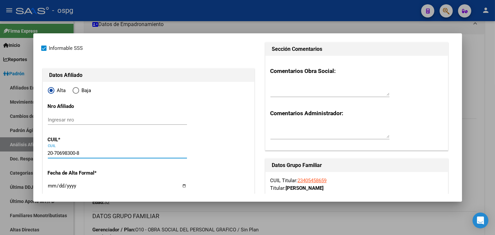
type input "[DATE]"
type input "GENERAL [PERSON_NAME]"
type input "1748"
type input "[PERSON_NAME]"
type input "227"
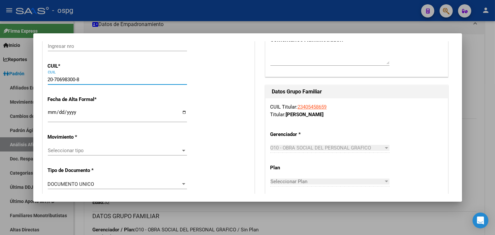
scroll to position [110, 0]
type input "20-70698300-8"
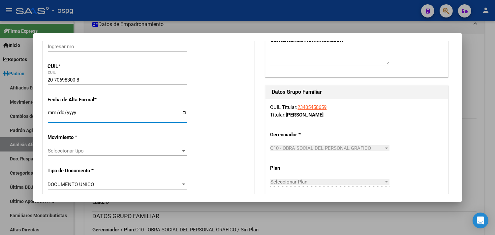
click at [50, 113] on input "Ingresar fecha" at bounding box center [117, 115] width 139 height 11
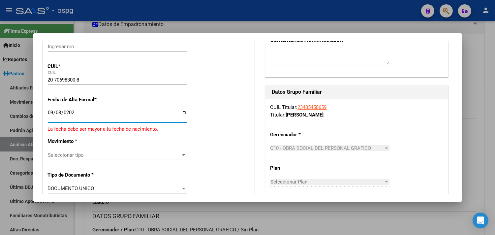
type input "[DATE]"
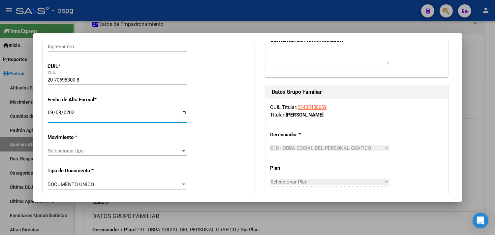
click at [64, 151] on span "Seleccionar tipo" at bounding box center [114, 151] width 133 height 6
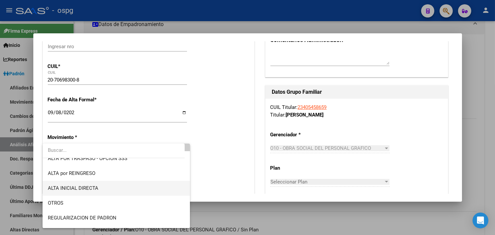
scroll to position [0, 0]
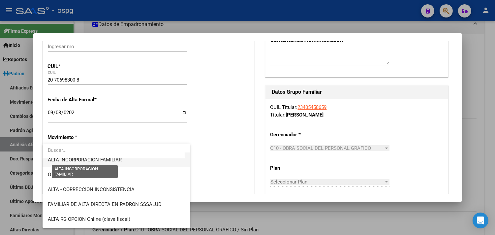
click at [96, 162] on span "ALTA INCORPORACION FAMILIAR" at bounding box center [85, 160] width 74 height 6
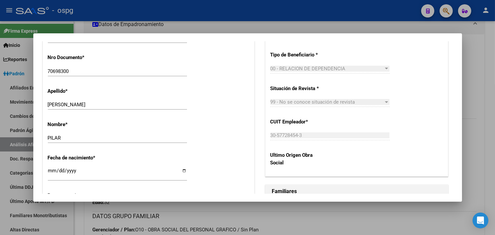
scroll to position [293, 0]
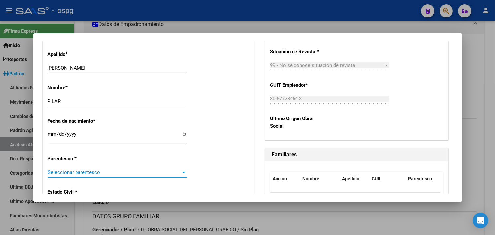
click at [77, 169] on span "Seleccionar parentesco" at bounding box center [114, 172] width 133 height 6
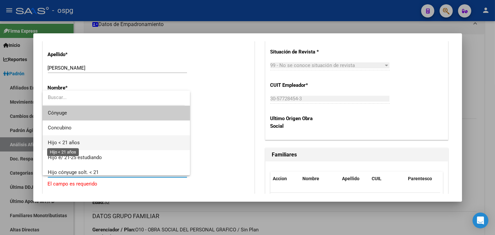
click at [74, 142] on span "Hijo < 21 años" at bounding box center [64, 143] width 32 height 6
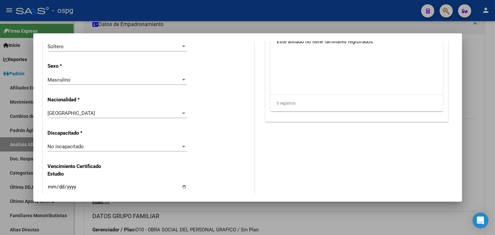
scroll to position [440, 0]
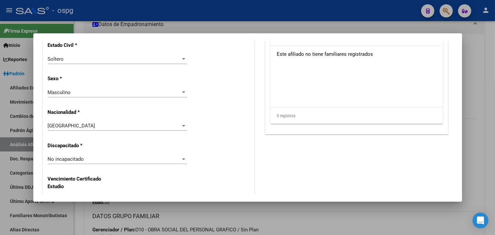
click at [79, 88] on div "Masculino Seleccionar sexo" at bounding box center [117, 92] width 139 height 10
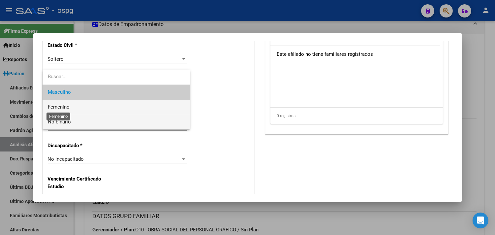
click at [58, 114] on div "Masculino Femenino No binario" at bounding box center [116, 99] width 147 height 59
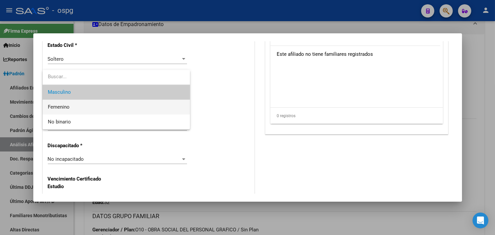
click at [67, 103] on span "Femenino" at bounding box center [116, 107] width 137 height 15
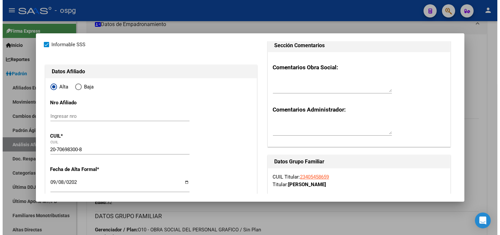
scroll to position [0, 0]
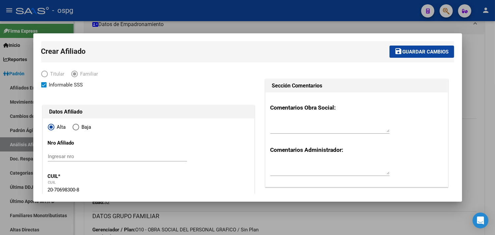
click at [412, 49] on span "Guardar cambios" at bounding box center [426, 52] width 46 height 6
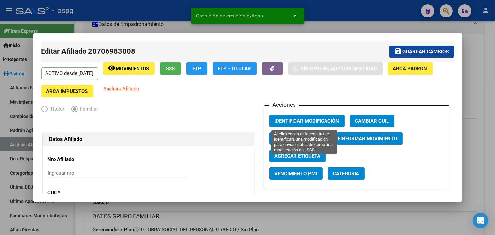
drag, startPoint x: 298, startPoint y: 124, endPoint x: 295, endPoint y: 123, distance: 4.1
click at [298, 127] on button "Identificar Modificación" at bounding box center [306, 121] width 75 height 12
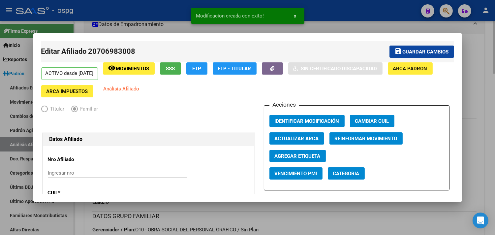
click at [164, 22] on div at bounding box center [247, 117] width 495 height 235
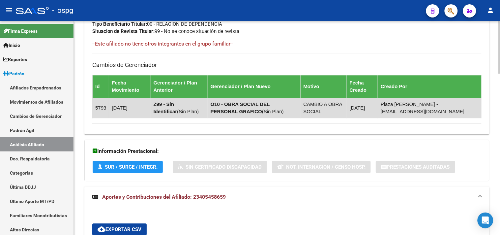
scroll to position [549, 0]
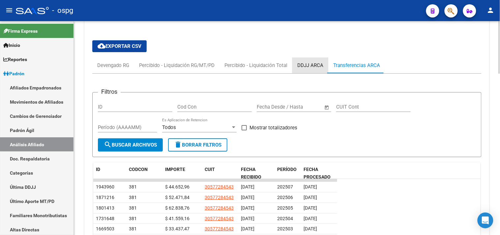
click at [303, 62] on div "DDJJ ARCA" at bounding box center [311, 65] width 36 height 16
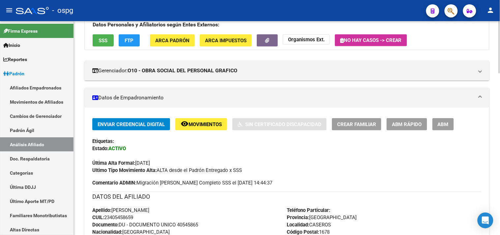
scroll to position [0, 0]
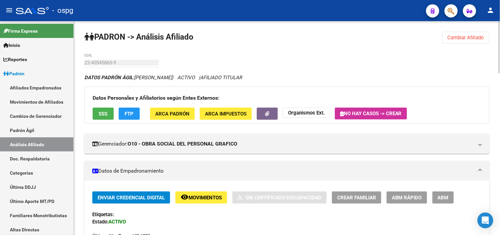
click at [452, 40] on span "Cambiar Afiliado" at bounding box center [466, 38] width 37 height 6
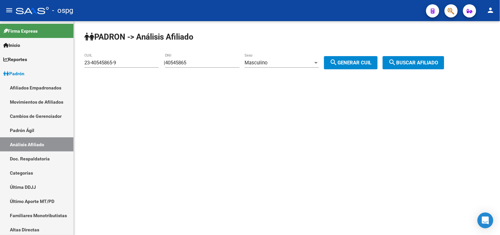
drag, startPoint x: 433, startPoint y: 64, endPoint x: 430, endPoint y: 66, distance: 3.5
click at [433, 65] on span "search Buscar afiliado" at bounding box center [414, 63] width 50 height 6
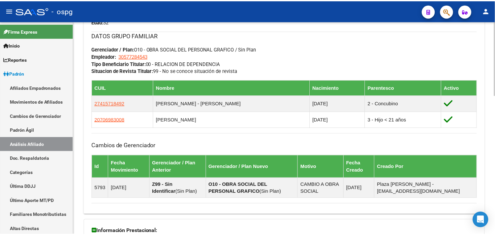
scroll to position [330, 0]
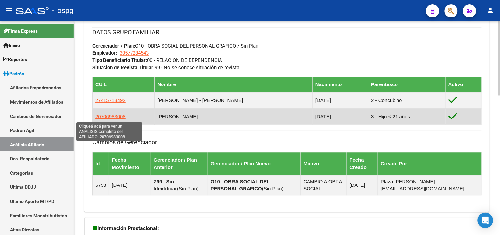
click at [116, 118] on span "20706983008" at bounding box center [110, 117] width 30 height 6
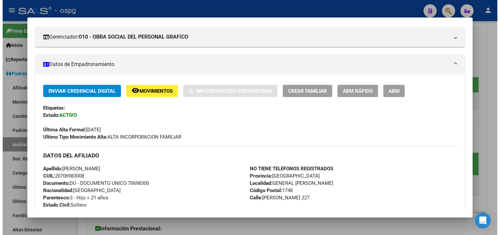
scroll to position [0, 0]
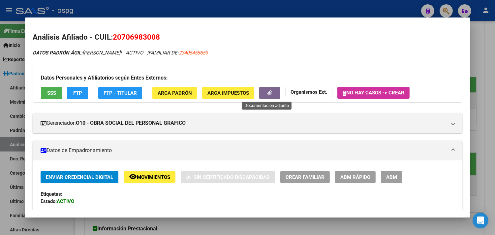
click at [269, 91] on button "button" at bounding box center [269, 93] width 21 height 12
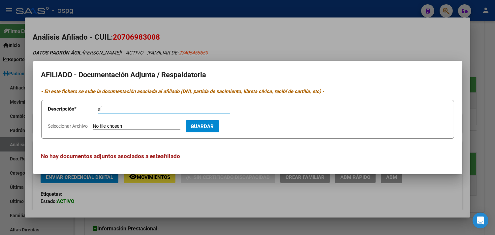
type input "af"
click at [123, 124] on input "Seleccionar Archivo" at bounding box center [136, 126] width 87 height 6
type input "C:\fakepath\[PERSON_NAME].pdf"
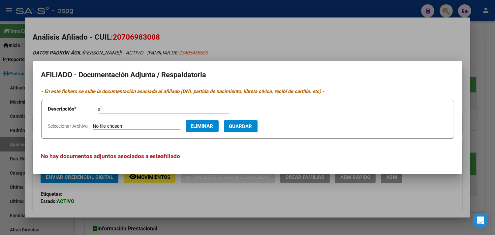
click at [251, 129] on button "Guardar" at bounding box center [241, 126] width 34 height 12
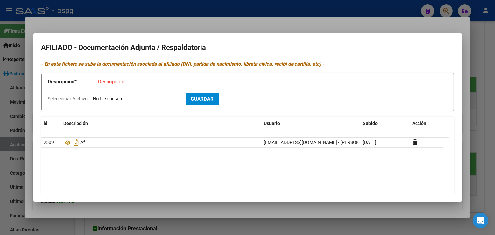
drag, startPoint x: 239, startPoint y: 18, endPoint x: 386, endPoint y: 47, distance: 149.2
click at [241, 18] on div at bounding box center [247, 117] width 495 height 235
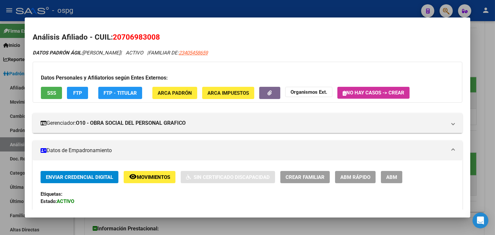
click at [360, 9] on div at bounding box center [247, 117] width 495 height 235
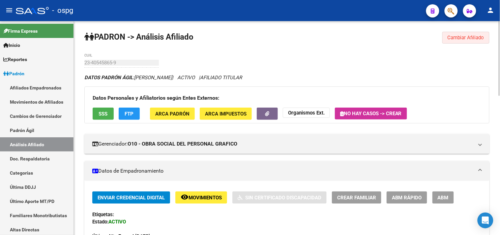
click at [459, 40] on span "Cambiar Afiliado" at bounding box center [466, 38] width 37 height 6
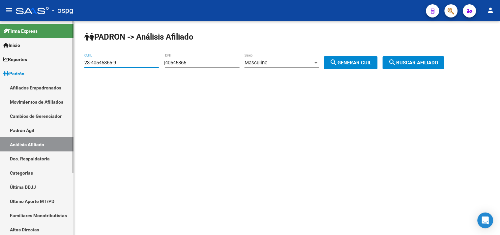
click at [64, 51] on mat-sidenav-container "Firma Express Inicio Instructivos Contacto OS Reportes Ingresos Devengados Anál…" at bounding box center [250, 128] width 500 height 214
click at [414, 60] on span "search Buscar afiliado" at bounding box center [414, 63] width 50 height 6
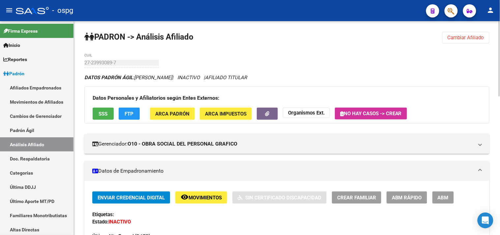
click at [99, 113] on span "SSS" at bounding box center [103, 114] width 9 height 6
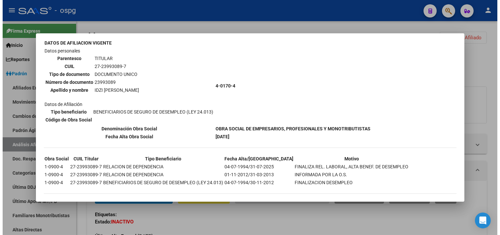
scroll to position [41, 0]
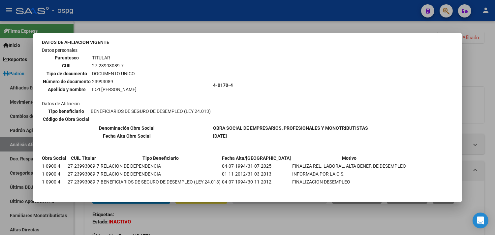
drag, startPoint x: 208, startPoint y: 81, endPoint x: 241, endPoint y: 85, distance: 33.8
click at [241, 85] on tr "Datos personales Parentesco TITULAR CUIL 27-23993089-7 Tipo de documento DOCUME…" at bounding box center [205, 85] width 327 height 77
click at [203, 83] on td "Datos personales Parentesco TITULAR CUIL 27-23993089-7 Tipo de documento DOCUME…" at bounding box center [127, 85] width 171 height 77
click at [200, 20] on div at bounding box center [247, 117] width 495 height 235
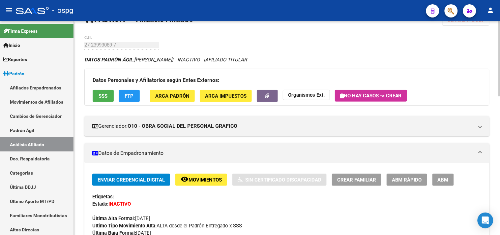
scroll to position [0, 0]
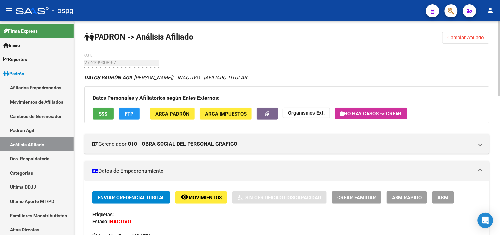
click at [452, 42] on button "Cambiar Afiliado" at bounding box center [466, 38] width 47 height 12
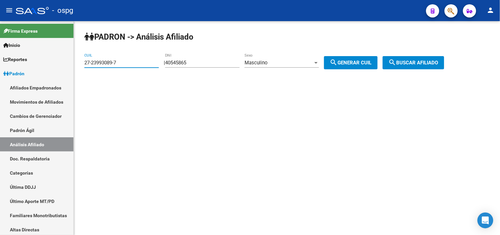
drag, startPoint x: 118, startPoint y: 61, endPoint x: 92, endPoint y: 64, distance: 26.3
click at [93, 64] on input "27-23993089-7" at bounding box center [121, 63] width 75 height 6
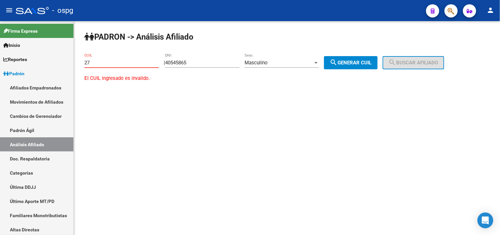
type input "2"
paste input "20-38615645-0"
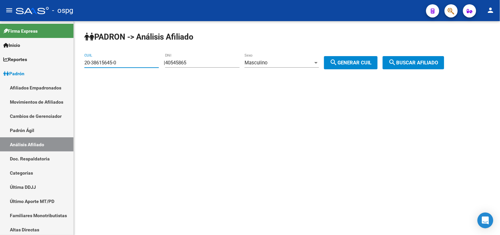
type input "20-38615645-0"
click at [440, 66] on button "search Buscar afiliado" at bounding box center [414, 62] width 62 height 13
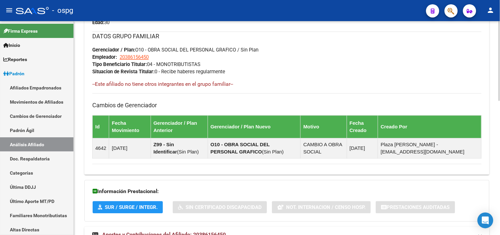
scroll to position [330, 0]
